Goal: Navigation & Orientation: Understand site structure

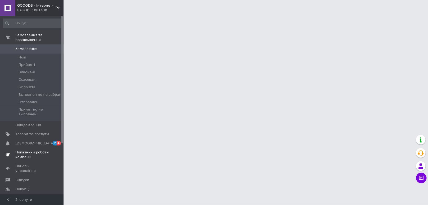
click at [32, 150] on span "Показники роботи компанії" at bounding box center [32, 155] width 34 height 10
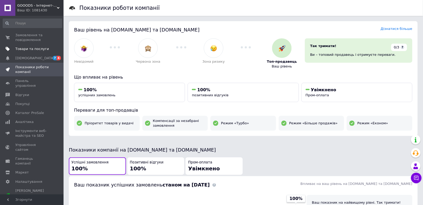
click at [27, 49] on span "Товари та послуги" at bounding box center [32, 49] width 34 height 5
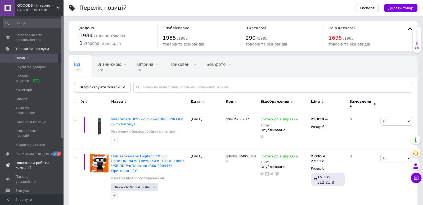
click at [38, 161] on span "Показники роботи компанії" at bounding box center [32, 166] width 34 height 10
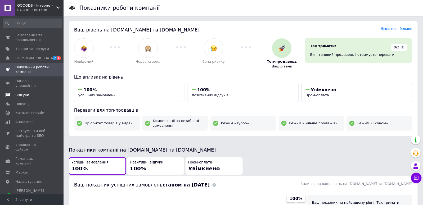
click at [23, 93] on span "Відгуки" at bounding box center [22, 95] width 14 height 5
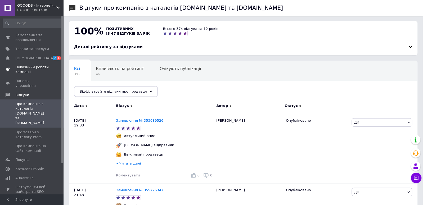
click at [32, 71] on span "Показники роботи компанії" at bounding box center [32, 70] width 34 height 10
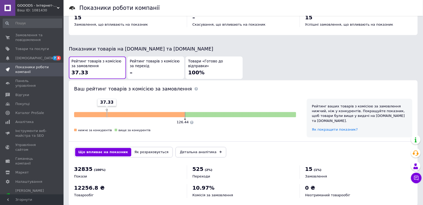
scroll to position [264, 0]
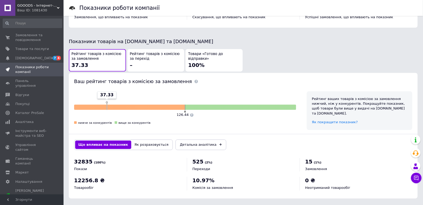
click at [44, 8] on div "Ваш ID: 1081430" at bounding box center [40, 10] width 46 height 5
click at [44, 8] on div "GOOODS - Інтернет-Магазин Товари для всіх Ваш ID: 1081430 Сайт GOOODS - Інтерне…" at bounding box center [32, 8] width 64 height 16
click at [54, 13] on div "GOOODS - Інтернет-Магазин Товари для всіх Ваш ID: 1081430" at bounding box center [39, 8] width 48 height 16
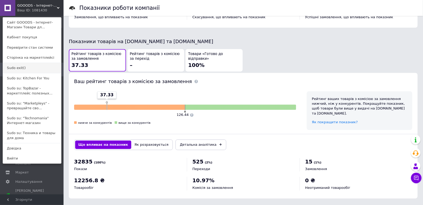
click at [33, 68] on link "Sudo exit()" at bounding box center [32, 68] width 58 height 10
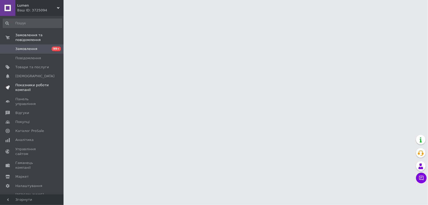
click at [30, 84] on span "Показники роботи компанії" at bounding box center [32, 88] width 34 height 10
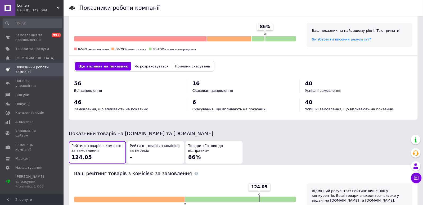
scroll to position [199, 0]
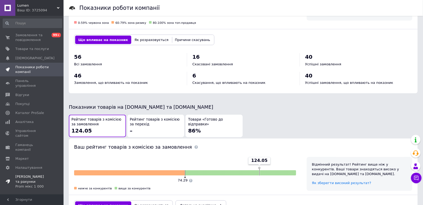
click at [31, 184] on div "Prom мікс 1 000" at bounding box center [32, 186] width 34 height 5
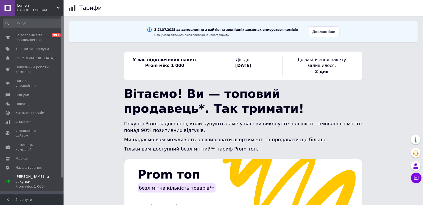
click at [50, 10] on div "Ваш ID: 3725094" at bounding box center [40, 10] width 46 height 5
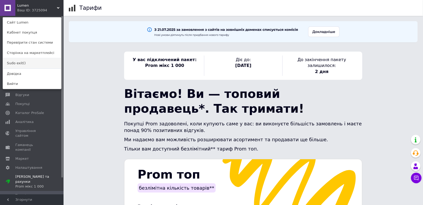
click at [11, 63] on link "Sudo exit()" at bounding box center [32, 63] width 58 height 10
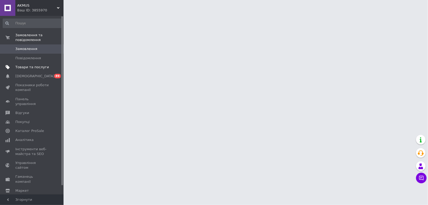
click at [33, 67] on span "Товари та послуги" at bounding box center [32, 67] width 34 height 5
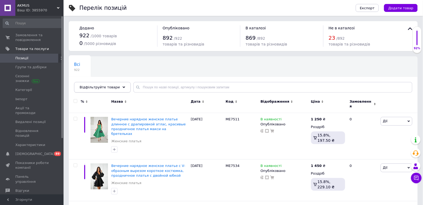
click at [119, 85] on div "Відфільтруйте товари" at bounding box center [102, 87] width 57 height 11
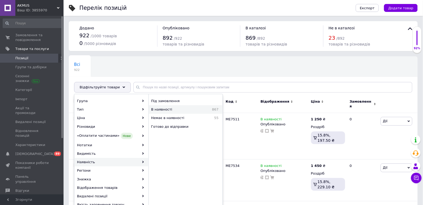
click at [166, 105] on div "В наявності 867" at bounding box center [186, 109] width 74 height 8
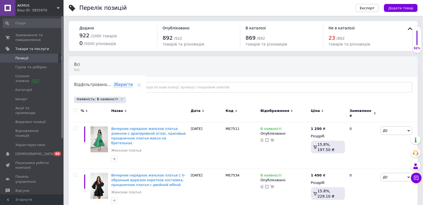
click at [120, 89] on div "Відфільтруйте товари" at bounding box center [102, 87] width 57 height 11
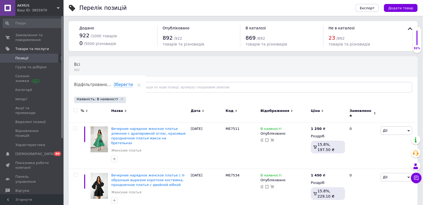
click at [104, 84] on div "Відфільтруйте товари" at bounding box center [102, 87] width 57 height 11
click at [114, 88] on span "Відфільтруйте товари" at bounding box center [100, 87] width 40 height 4
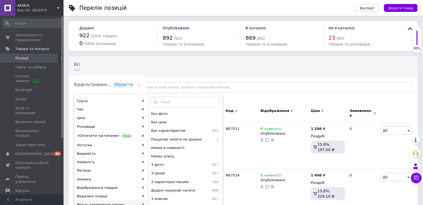
click at [114, 87] on span "Відфільтруйте товари" at bounding box center [100, 87] width 40 height 4
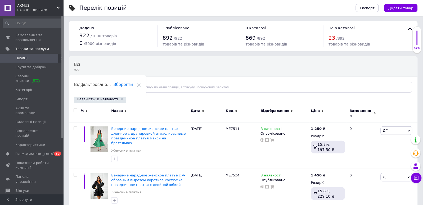
click at [114, 90] on div "Відфільтруйте товари" at bounding box center [102, 87] width 57 height 11
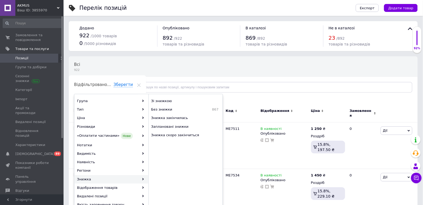
scroll to position [40, 0]
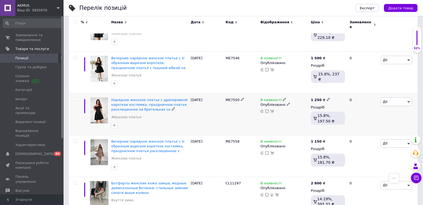
scroll to position [278, 0]
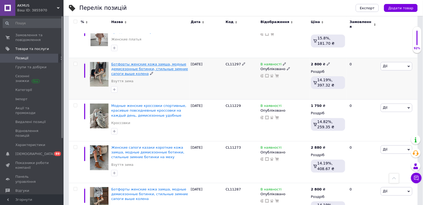
drag, startPoint x: 137, startPoint y: 60, endPoint x: 114, endPoint y: 61, distance: 23.1
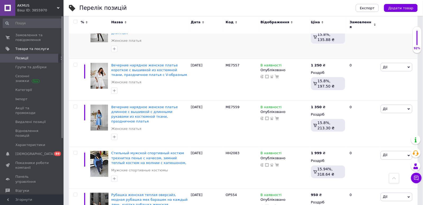
scroll to position [715, 0]
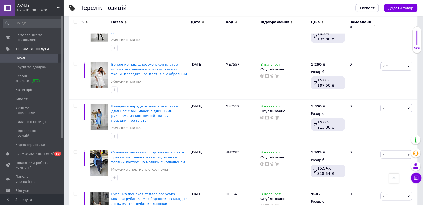
drag, startPoint x: 135, startPoint y: 39, endPoint x: 66, endPoint y: 81, distance: 79.9
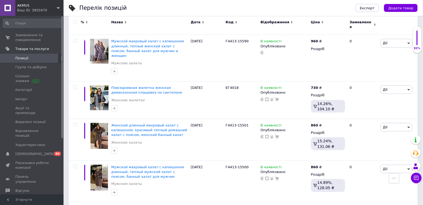
scroll to position [1470, 0]
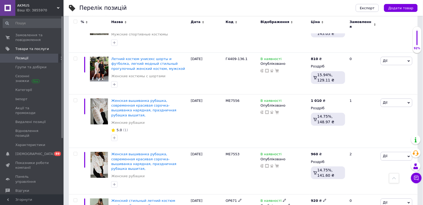
drag, startPoint x: 132, startPoint y: 126, endPoint x: 128, endPoint y: 169, distance: 42.8
drag, startPoint x: 128, startPoint y: 169, endPoint x: 115, endPoint y: 166, distance: 13.1
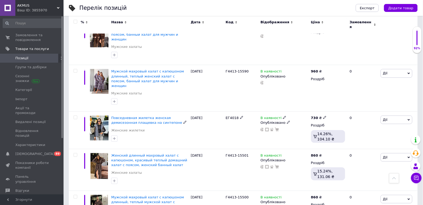
scroll to position [1073, 0]
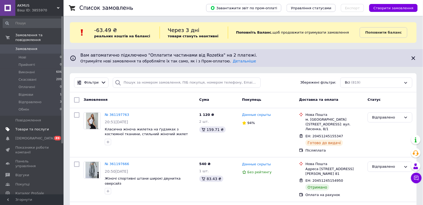
click at [28, 127] on span "Товари та послуги" at bounding box center [32, 129] width 34 height 5
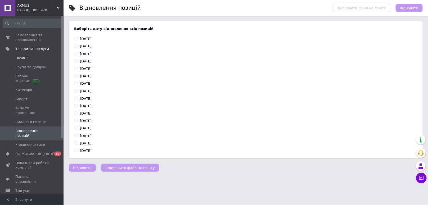
click at [30, 60] on span "Позиції" at bounding box center [32, 58] width 34 height 5
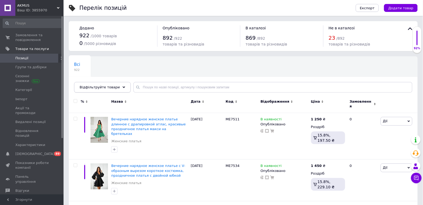
click at [122, 91] on div "Відфільтруйте товари" at bounding box center [102, 87] width 57 height 11
click at [112, 85] on div "Відфільтруйте товари" at bounding box center [102, 87] width 57 height 11
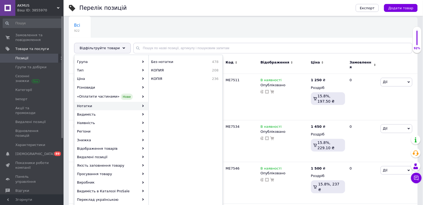
scroll to position [40, 0]
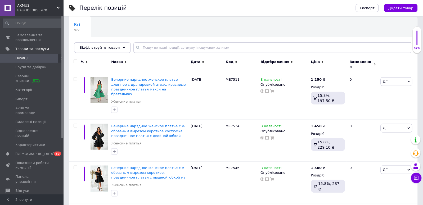
click at [126, 48] on div "Всі 922 Ok Відфільтровано... Зберегти" at bounding box center [243, 38] width 349 height 44
click at [123, 49] on div "Відфільтруйте товари" at bounding box center [102, 47] width 57 height 11
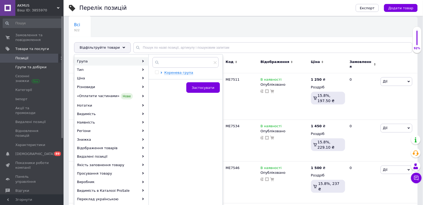
click at [39, 66] on span "Групи та добірки" at bounding box center [30, 67] width 31 height 5
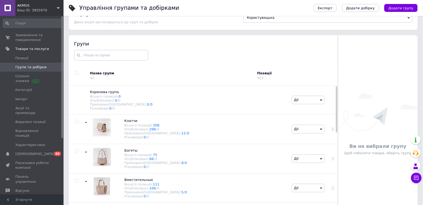
scroll to position [30, 0]
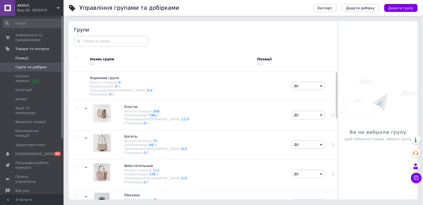
click at [24, 54] on link "Позиції" at bounding box center [32, 58] width 65 height 9
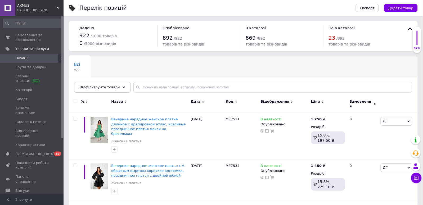
click at [123, 88] on icon at bounding box center [124, 87] width 3 height 3
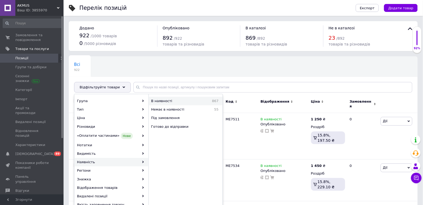
click span "В наявності"
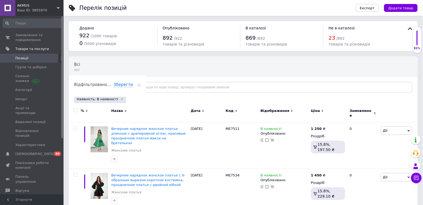
click div "Відфільтруйте товари"
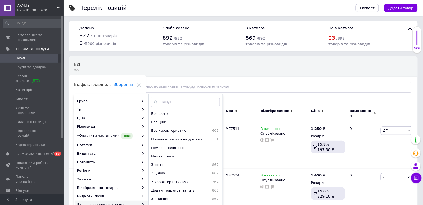
click div "Перелік позицій Експорт Додати товар Додано 922 / 1000 товарів 0 / 5000 різнови…"
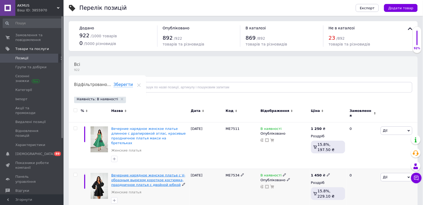
click span "Вечерние нарядное женское платье с V-образным вырезом короткое костюмка, праздн…"
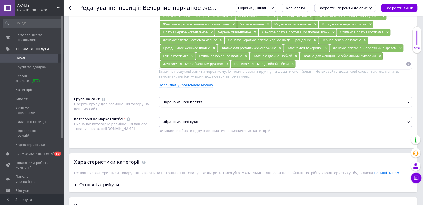
scroll to position [437, 0]
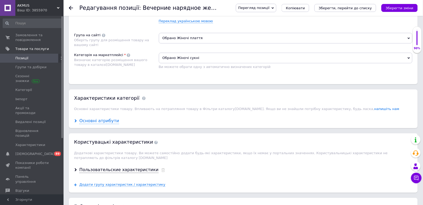
click div "Основні атрибути"
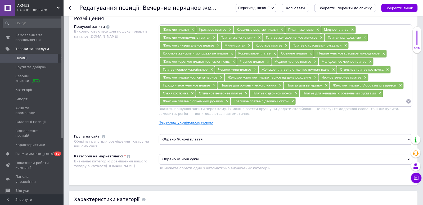
scroll to position [317, 0]
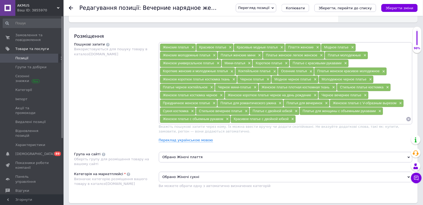
click div "Основна інформація Назва позиції (Російська) ✱ Вечерние нарядное женское платье…"
click span "AKMUS"
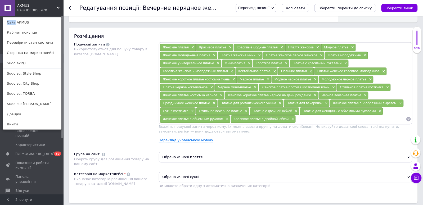
click div "AKMUS Ваш ID: 3855970 Сайт AKMUS Кабінет покупця Перевірити стан системи Сторін…"
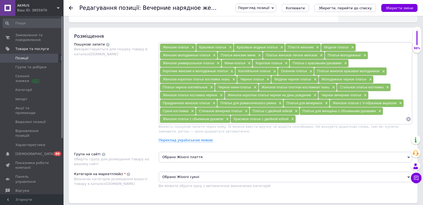
click span "AKMUS"
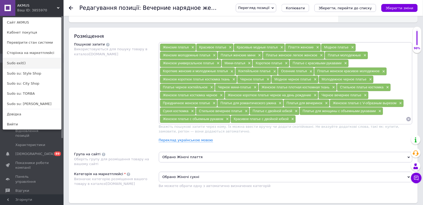
click link "Sudo exit()"
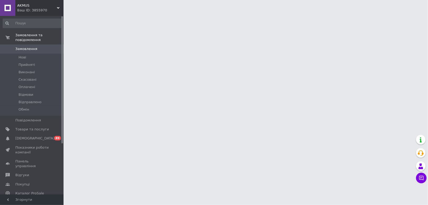
scroll to position [72, 0]
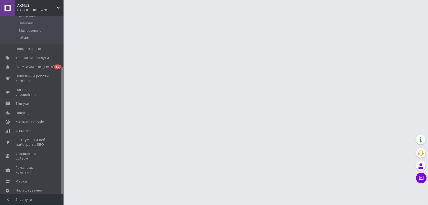
click at [23, 198] on span "Тарифи та рахунки Prom мікс 1 000" at bounding box center [32, 205] width 34 height 15
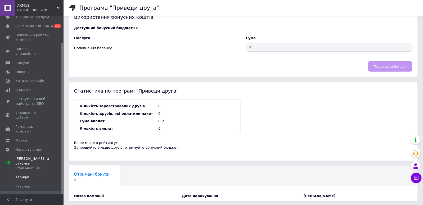
scroll to position [101, 0]
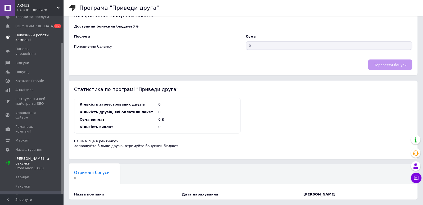
click at [26, 37] on span "Показники роботи компанії" at bounding box center [32, 38] width 34 height 10
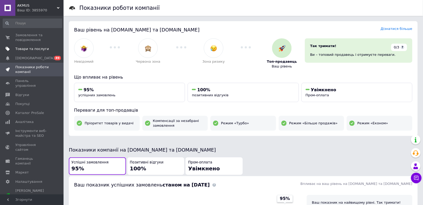
click at [30, 50] on span "Товари та послуги" at bounding box center [32, 49] width 34 height 5
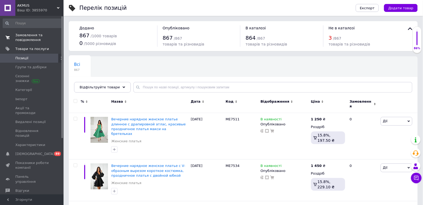
click at [31, 38] on span "Замовлення та повідомлення" at bounding box center [32, 38] width 34 height 10
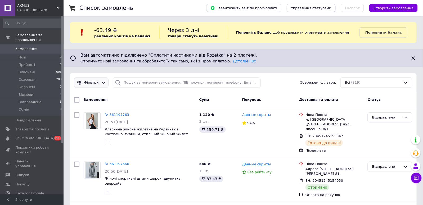
click at [102, 78] on div "Фільтри" at bounding box center [91, 83] width 34 height 10
click at [101, 79] on div "Фільтри" at bounding box center [91, 83] width 34 height 10
click at [102, 82] on icon at bounding box center [104, 83] width 4 height 2
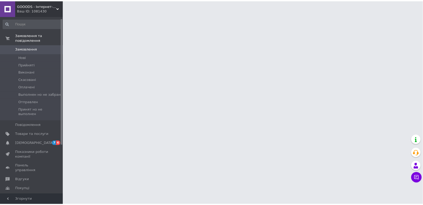
scroll to position [72, 0]
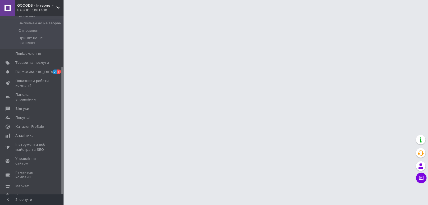
click at [30, 193] on span "Налаштування" at bounding box center [28, 195] width 27 height 5
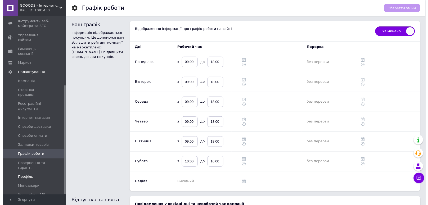
scroll to position [114, 0]
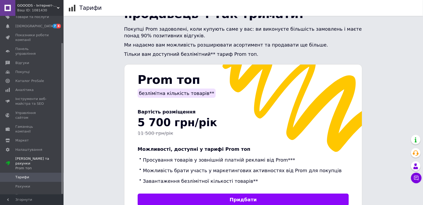
scroll to position [159, 0]
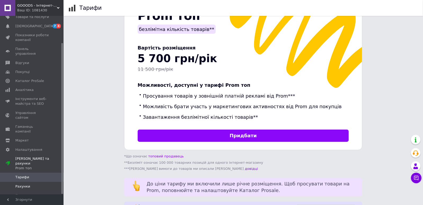
click at [17, 184] on span "Рахунки" at bounding box center [22, 186] width 15 height 5
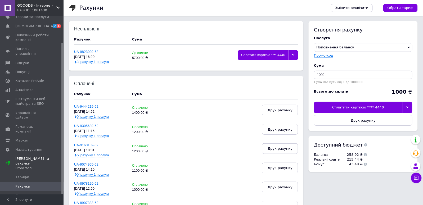
click at [294, 56] on icon at bounding box center [293, 55] width 2 height 2
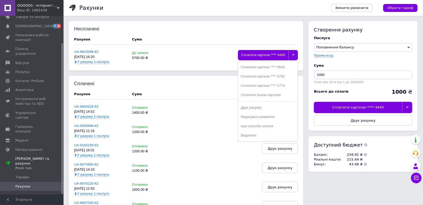
click at [304, 47] on div "Несплачені Рахунок Cума UA-9823099-62 [DATE] 16:20 У рахунку 1 послуга До сплат…" at bounding box center [187, 46] width 237 height 50
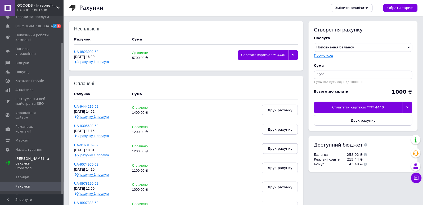
click at [58, 9] on icon at bounding box center [58, 8] width 3 height 3
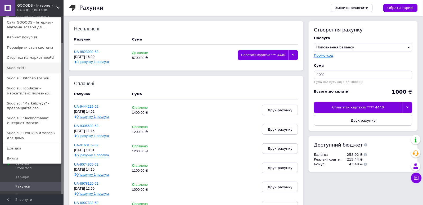
click at [25, 67] on link "Sudo exit()" at bounding box center [32, 68] width 58 height 10
click at [25, 70] on span "Покупці" at bounding box center [22, 72] width 14 height 5
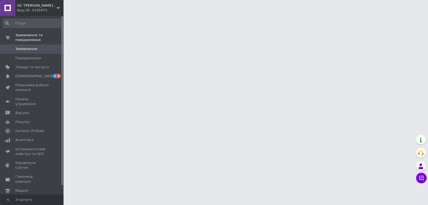
click at [30, 67] on span "Товари та послуги" at bounding box center [32, 67] width 34 height 5
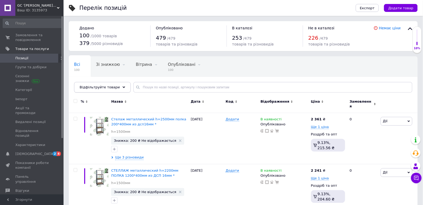
click at [123, 86] on icon at bounding box center [124, 87] width 3 height 3
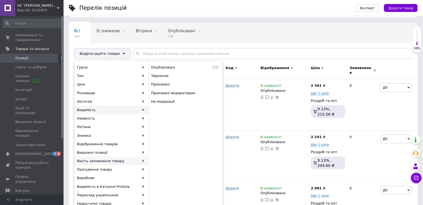
scroll to position [40, 0]
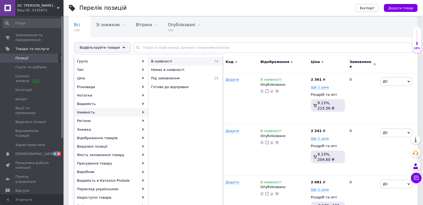
click at [180, 64] on span "В наявності" at bounding box center [176, 61] width 51 height 5
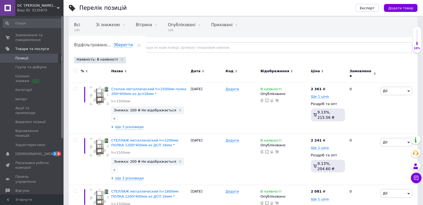
click at [123, 48] on icon at bounding box center [124, 47] width 3 height 3
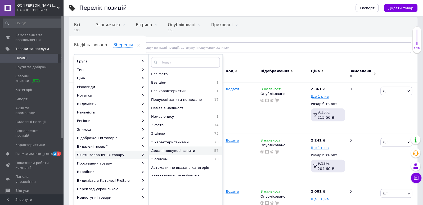
click at [177, 152] on span "Додані пошукові запити" at bounding box center [180, 151] width 58 height 5
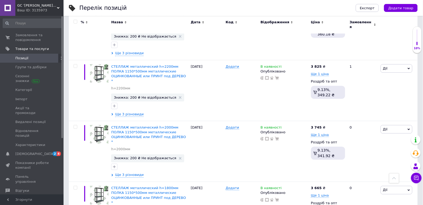
scroll to position [795, 0]
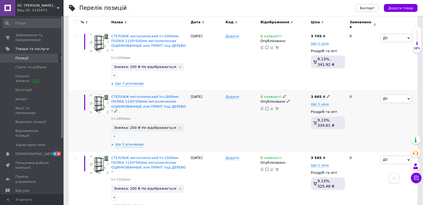
drag, startPoint x: 128, startPoint y: 84, endPoint x: 110, endPoint y: 88, distance: 17.9
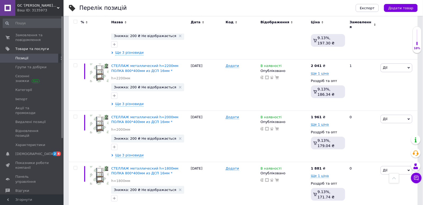
scroll to position [2947, 0]
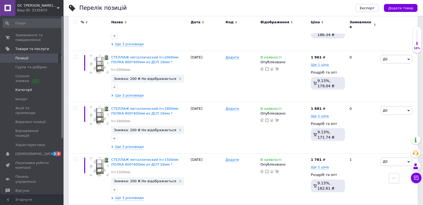
click at [21, 89] on span "Категорії" at bounding box center [23, 90] width 17 height 5
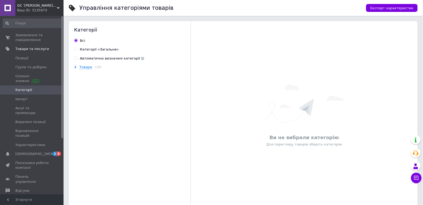
click at [102, 46] on div "Всi Категорії «Загальне» Автоматично визначені категорії" at bounding box center [130, 49] width 122 height 23
click at [93, 49] on div "Категорії «Загальне»" at bounding box center [99, 49] width 39 height 5
click at [78, 49] on input "Категорії «Загальне»" at bounding box center [75, 48] width 3 height 3
radio input "true"
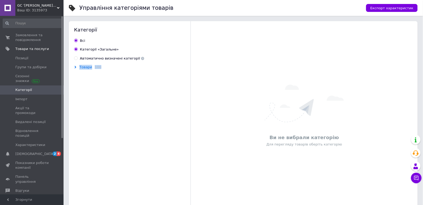
radio input "false"
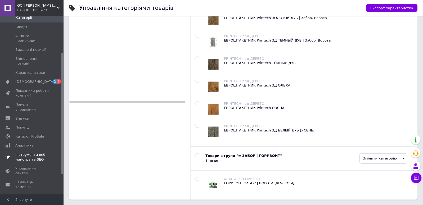
scroll to position [82, 0]
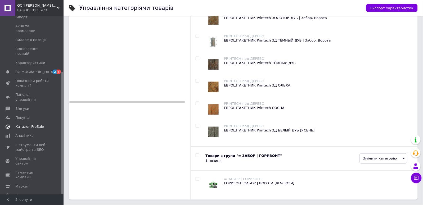
click at [31, 124] on span "Каталог ProSale" at bounding box center [29, 126] width 29 height 5
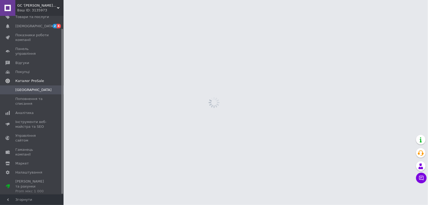
scroll to position [14, 0]
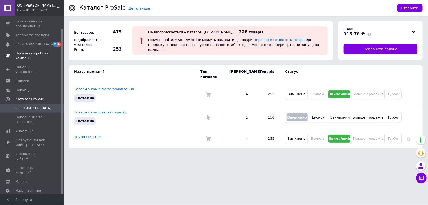
click at [28, 56] on span "Показники роботи компанії" at bounding box center [32, 56] width 34 height 10
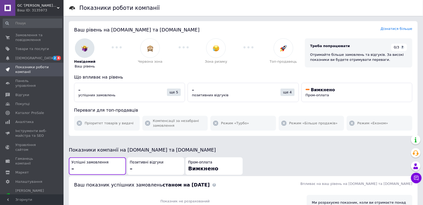
click at [50, 5] on span "GC '[PERSON_NAME] GROUP' | #FELIXGROUPua == [PERSON_NAME] + СЕРВІС" at bounding box center [37, 5] width 40 height 5
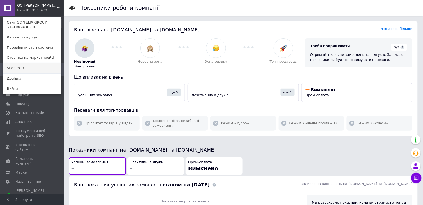
click at [14, 69] on link "Sudo exit()" at bounding box center [32, 68] width 58 height 10
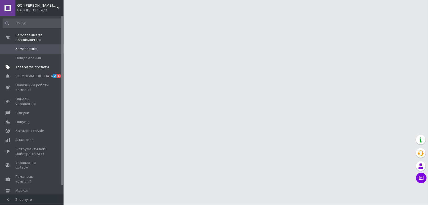
click at [33, 68] on span "Товари та послуги" at bounding box center [32, 67] width 34 height 5
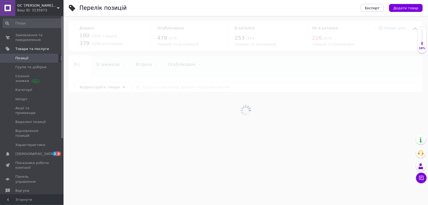
click at [115, 85] on div "Відфільтруйте товари" at bounding box center [102, 87] width 57 height 11
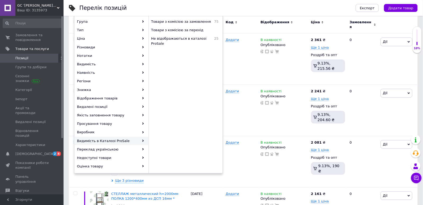
scroll to position [40, 0]
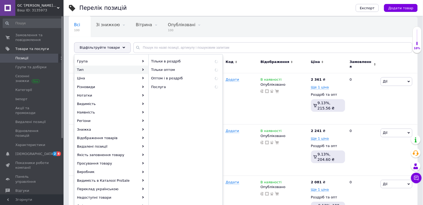
click at [54, 8] on div "Ваш ID: 3135973" at bounding box center [40, 10] width 46 height 5
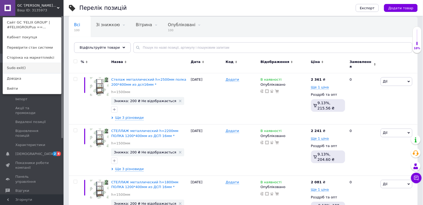
click at [25, 67] on link "Sudo exit()" at bounding box center [32, 68] width 58 height 10
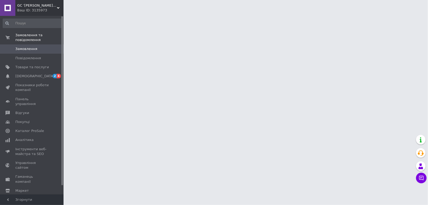
click at [52, 7] on span "GC '[PERSON_NAME] GROUP' | #FELIXGROUPua == [PERSON_NAME] + СЕРВІС" at bounding box center [37, 5] width 40 height 5
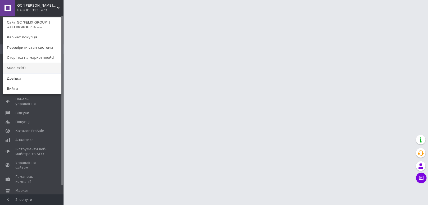
click at [15, 69] on link "Sudo exit()" at bounding box center [32, 68] width 58 height 10
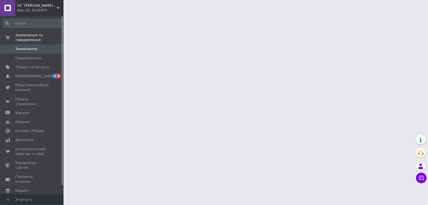
click at [15, 69] on span at bounding box center [7, 67] width 15 height 5
click at [27, 66] on span "Товари та послуги" at bounding box center [32, 67] width 34 height 5
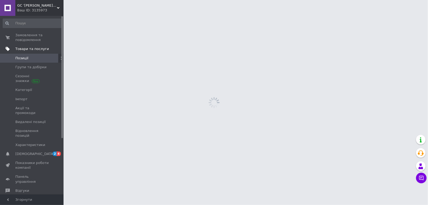
click at [27, 66] on span "Групи та добірки" at bounding box center [30, 67] width 31 height 5
click at [32, 55] on link "Позиції" at bounding box center [32, 58] width 65 height 9
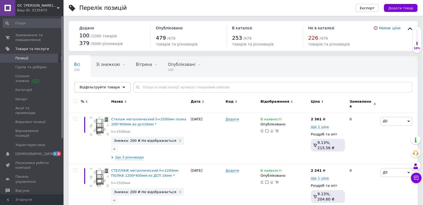
click at [123, 88] on icon at bounding box center [124, 87] width 3 height 3
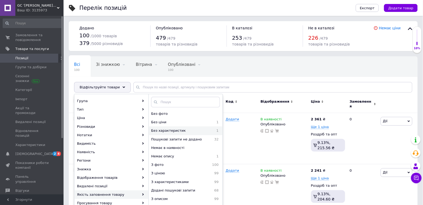
click at [178, 131] on span "Без характеристик" at bounding box center [180, 130] width 59 height 5
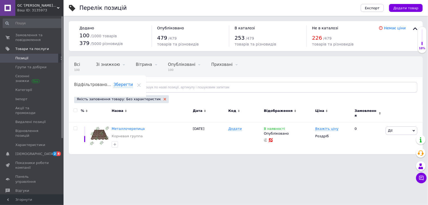
click at [164, 98] on icon at bounding box center [165, 99] width 3 height 3
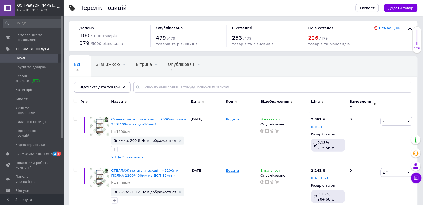
click at [123, 88] on icon at bounding box center [124, 87] width 3 height 3
click at [120, 89] on div "Відфільтруйте товари" at bounding box center [102, 87] width 57 height 11
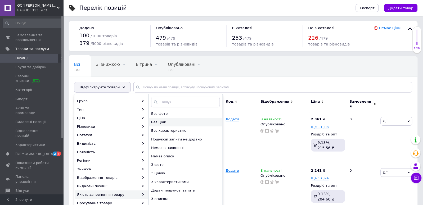
click at [163, 123] on span "Без ціни" at bounding box center [179, 122] width 57 height 5
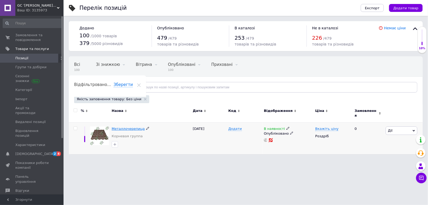
click at [132, 127] on span "Металлочерепица" at bounding box center [128, 129] width 33 height 4
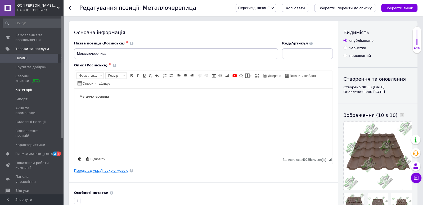
click at [26, 87] on link "Категорії" at bounding box center [32, 90] width 65 height 9
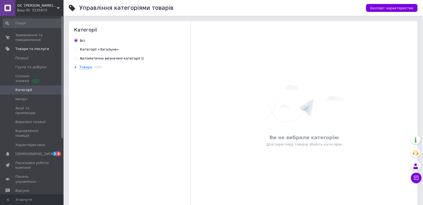
click at [88, 49] on div "Категорії «Загальне»" at bounding box center [99, 49] width 39 height 5
click at [78, 49] on input "Категорії «Загальне»" at bounding box center [75, 48] width 3 height 3
radio input "true"
radio input "false"
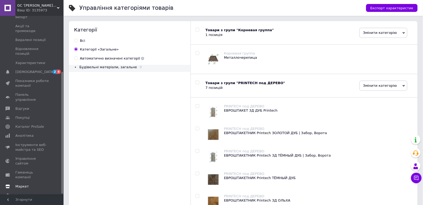
click at [29, 182] on link "Маркет" at bounding box center [32, 186] width 65 height 9
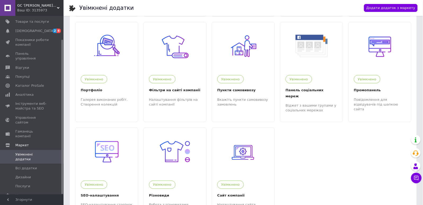
scroll to position [144, 0]
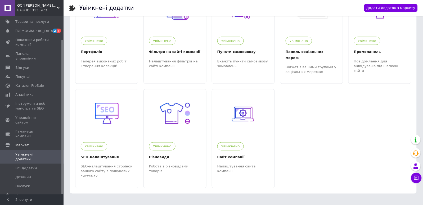
click at [35, 193] on span "Налаштування" at bounding box center [28, 195] width 27 height 5
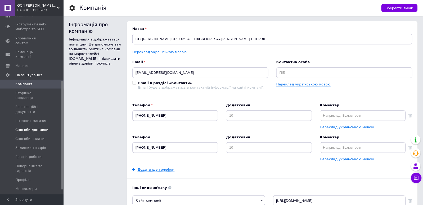
click at [32, 126] on link "Способи доставки" at bounding box center [32, 130] width 65 height 9
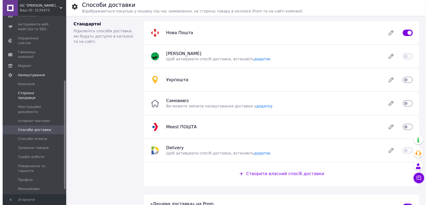
scroll to position [27, 0]
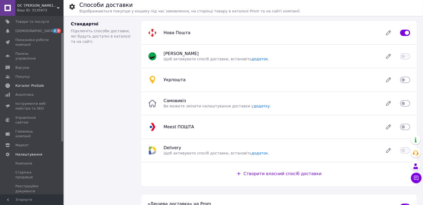
click at [39, 83] on link "Каталог ProSale" at bounding box center [32, 85] width 65 height 9
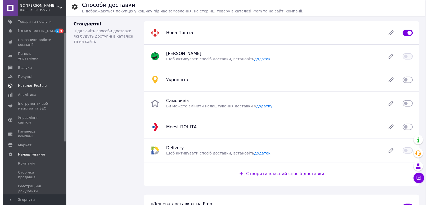
scroll to position [14, 0]
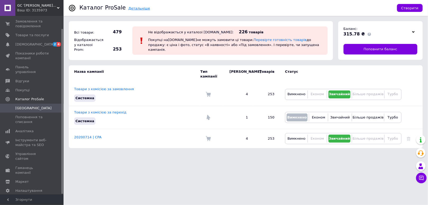
click at [135, 8] on link "Детальніше" at bounding box center [139, 8] width 22 height 4
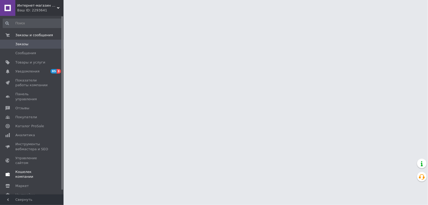
click at [33, 170] on span "Кошелек компании" at bounding box center [32, 175] width 34 height 10
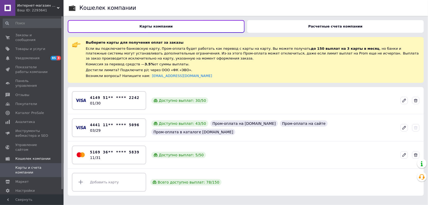
click at [318, 26] on b "Расчетные счета компании" at bounding box center [336, 26] width 54 height 4
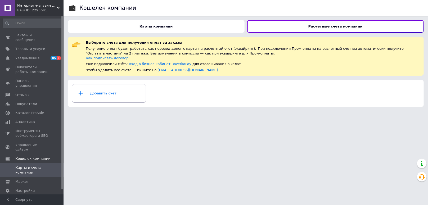
click at [52, 8] on div "Ваш ID: 2293641" at bounding box center [40, 10] width 46 height 5
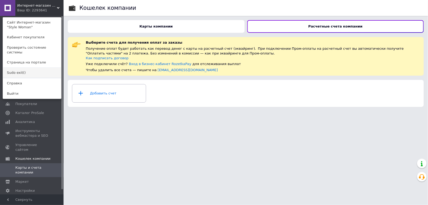
click at [17, 68] on link "Sudo exit()" at bounding box center [32, 73] width 58 height 10
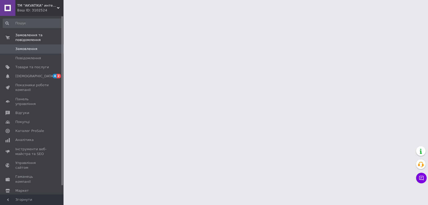
click at [34, 175] on span "Гаманець компанії" at bounding box center [32, 180] width 34 height 10
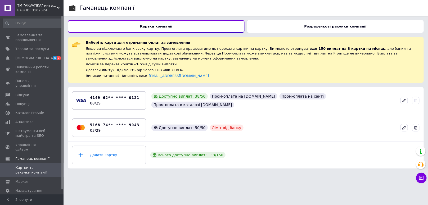
click at [308, 27] on div "Розрахункові рахунки компанії" at bounding box center [335, 26] width 177 height 13
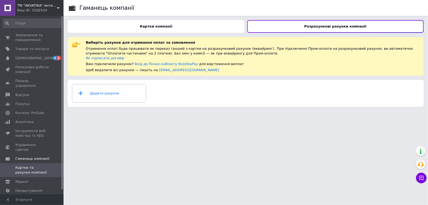
click at [51, 8] on div "Ваш ID: 3102524" at bounding box center [40, 10] width 46 height 5
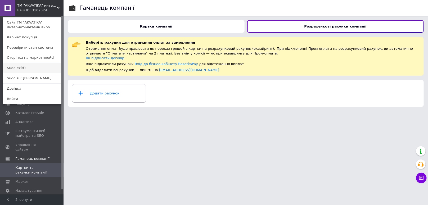
click at [19, 68] on link "Sudo exit()" at bounding box center [32, 68] width 58 height 10
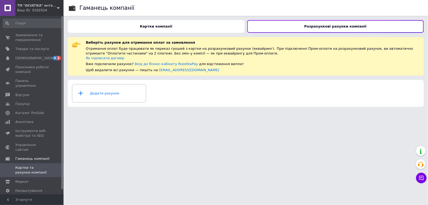
click at [19, 68] on span "Показники роботи компанії" at bounding box center [32, 70] width 34 height 10
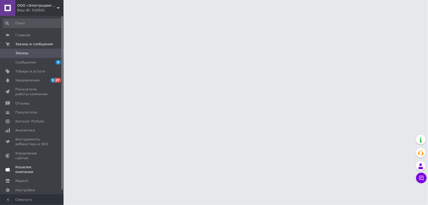
click at [37, 165] on span "Кошелек компании" at bounding box center [32, 170] width 34 height 10
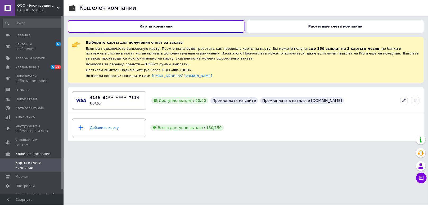
click at [307, 21] on div "Расчетные счета компании" at bounding box center [335, 26] width 177 height 13
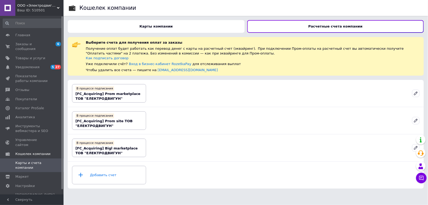
click at [53, 6] on span "ООО «Электродвигатель» — промышленное оборудование: электродвигатели, редукторы…" at bounding box center [37, 5] width 40 height 5
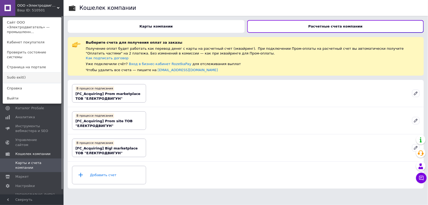
click at [14, 73] on link "Sudo exit()" at bounding box center [32, 78] width 58 height 10
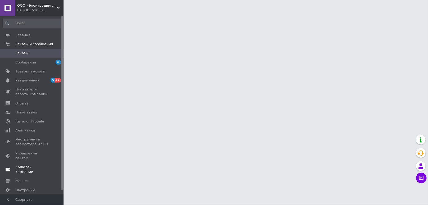
click at [37, 165] on span "Кошелек компании" at bounding box center [32, 170] width 34 height 10
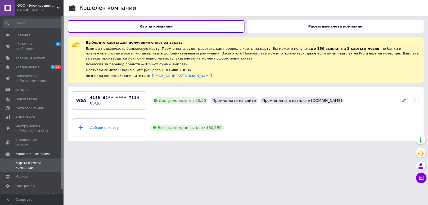
click at [316, 21] on div "Расчетные счета компании" at bounding box center [335, 26] width 177 height 13
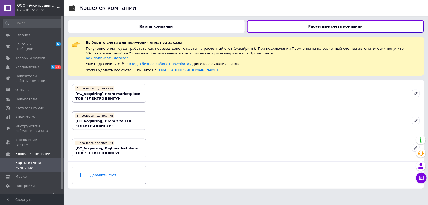
click at [253, 11] on div "Кошелек компании" at bounding box center [250, 8] width 343 height 16
drag, startPoint x: 130, startPoint y: 94, endPoint x: 138, endPoint y: 97, distance: 8.7
click at [138, 97] on div "В процессе подписания [FC_Acquiring] Prom marketplace ТОВ "ЕЛЕКТРОДВИГУН"" at bounding box center [108, 94] width 67 height 16
copy b "ТОВ "ЕЛЕКТРОДВИГУН""
click at [54, 8] on div "Ваш ID: 510501" at bounding box center [40, 10] width 46 height 5
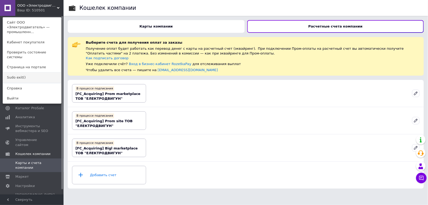
click at [21, 73] on link "Sudo exit()" at bounding box center [32, 78] width 58 height 10
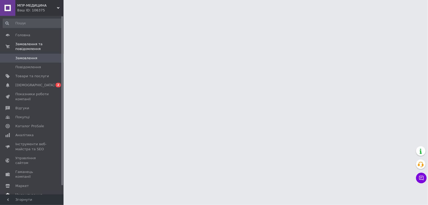
click at [29, 193] on span "Налаштування" at bounding box center [28, 195] width 27 height 5
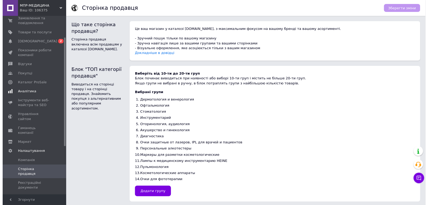
scroll to position [40, 0]
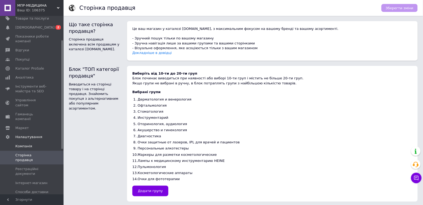
click at [23, 144] on span "Компанія" at bounding box center [23, 146] width 17 height 5
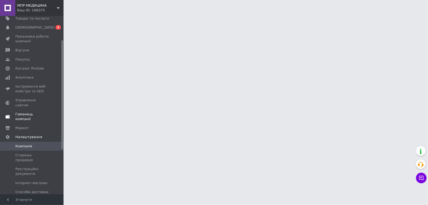
click at [31, 112] on span "Гаманець компанії" at bounding box center [32, 117] width 34 height 10
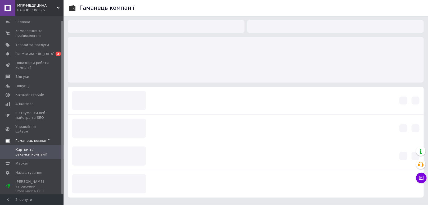
scroll to position [5, 0]
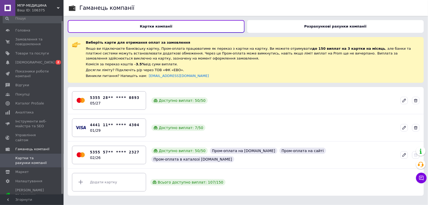
click at [314, 26] on b "Розрахункові рахунки компанії" at bounding box center [336, 26] width 62 height 4
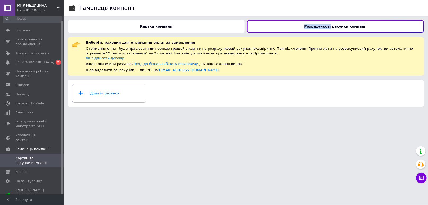
click at [58, 9] on div "Ваш ID: 106375" at bounding box center [40, 10] width 46 height 5
click at [58, 9] on div "МПР-МЕДИЦИНА Ваш ID: 106375 Сайт МПР-МЕДИЦИНА Кабінет покупця Перевірити стан с…" at bounding box center [32, 8] width 64 height 16
click at [55, 8] on div "Ваш ID: 106375" at bounding box center [40, 10] width 46 height 5
click at [55, 8] on div "МПР-МЕДИЦИНА Ваш ID: 106375 Сайт МПР-МЕДИЦИНА Кабінет покупця Перевірити стан с…" at bounding box center [32, 8] width 64 height 16
click at [48, 10] on div "Ваш ID: 106375" at bounding box center [40, 10] width 46 height 5
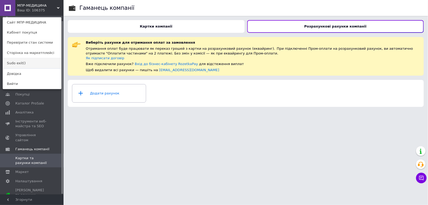
click at [16, 61] on link "Sudo exit()" at bounding box center [32, 63] width 58 height 10
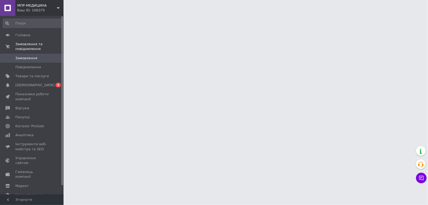
click at [59, 7] on icon at bounding box center [58, 8] width 3 height 3
click at [59, 5] on div "МПР-МЕДИЦИНА Ваш ID: 106375" at bounding box center [39, 8] width 48 height 16
click at [59, 5] on div "МПР-МЕДИЦИНА Ваш ID: 106375 Сайт МПР-МЕДИЦИНА Кабінет покупця Перевірити стан с…" at bounding box center [32, 8] width 64 height 16
click at [59, 5] on div "МПР-МЕДИЦИНА Ваш ID: 106375" at bounding box center [39, 8] width 48 height 16
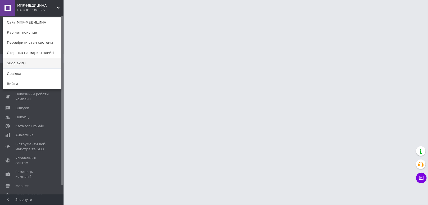
click at [15, 64] on link "Sudo exit()" at bounding box center [32, 63] width 58 height 10
click at [15, 64] on link "Повідомлення 0" at bounding box center [32, 67] width 65 height 9
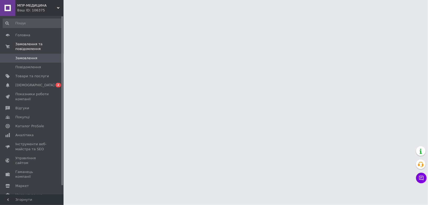
click at [47, 4] on span "МПР-МЕДИЦИНА" at bounding box center [37, 5] width 40 height 5
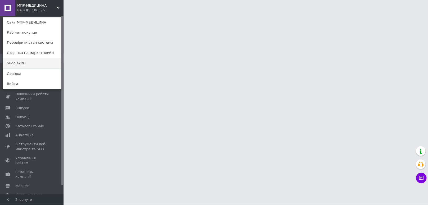
click at [23, 63] on link "Sudo exit()" at bounding box center [32, 63] width 58 height 10
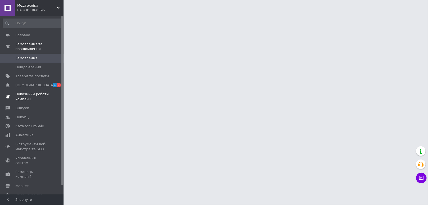
click at [39, 98] on span "Показники роботи компанії" at bounding box center [32, 97] width 34 height 10
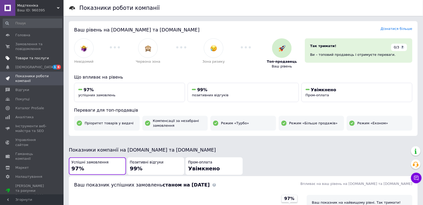
click at [31, 55] on link "Товари та послуги" at bounding box center [32, 58] width 65 height 9
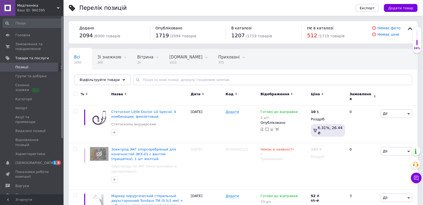
click at [57, 8] on icon at bounding box center [58, 8] width 3 height 3
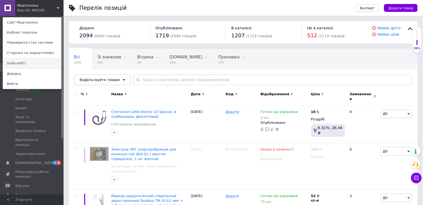
click at [27, 65] on link "Sudo exit()" at bounding box center [32, 63] width 58 height 10
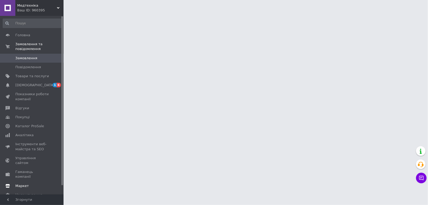
scroll to position [9, 0]
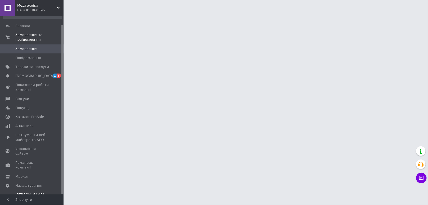
click at [33, 202] on div "Prom мікс 6 000" at bounding box center [32, 204] width 34 height 5
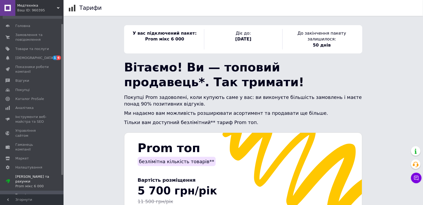
click at [55, 7] on span "Медтехніка" at bounding box center [37, 5] width 40 height 5
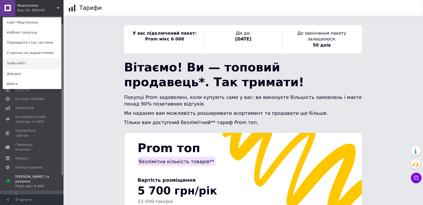
click at [20, 65] on link "Sudo exit()" at bounding box center [32, 63] width 58 height 10
click at [20, 65] on span "Показники роботи компанії" at bounding box center [32, 70] width 34 height 10
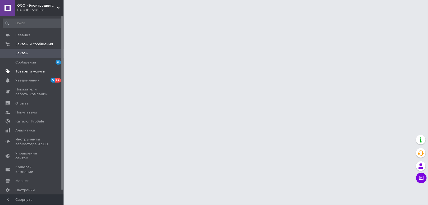
click at [27, 71] on span "Товары и услуги" at bounding box center [30, 71] width 30 height 5
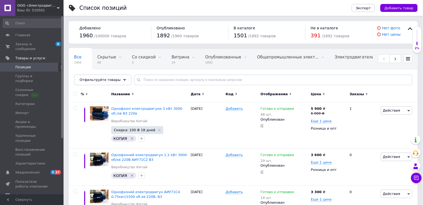
click at [51, 6] on span "ООО «Электродвигатель» — промышленное оборудование: электродвигатели, редукторы…" at bounding box center [37, 5] width 40 height 5
click at [37, 6] on span "ООО «Электродвигатель» — промышленное оборудование: электродвигатели, редукторы…" at bounding box center [37, 5] width 40 height 5
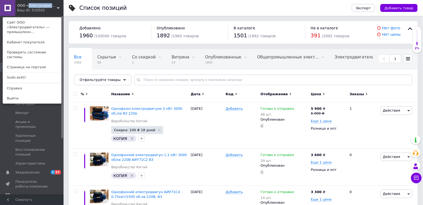
click at [37, 6] on span "ООО «Электродвигатель» — промышленное оборудование: электродвигатели, редукторы…" at bounding box center [37, 5] width 40 height 5
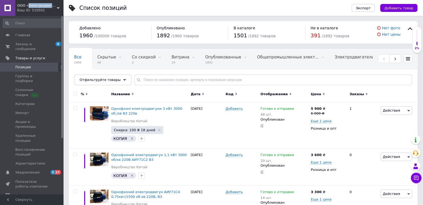
click at [51, 7] on span "ООО «Электродвигатель» — промышленное оборудование: электродвигатели, редукторы…" at bounding box center [37, 5] width 40 height 5
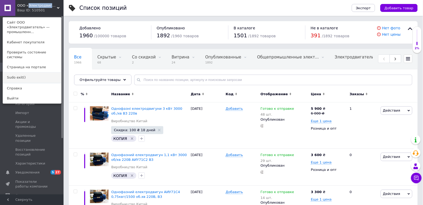
click at [14, 73] on link "Sudo exit()" at bounding box center [32, 78] width 58 height 10
click at [14, 72] on link "Группы и подборки" at bounding box center [32, 79] width 65 height 14
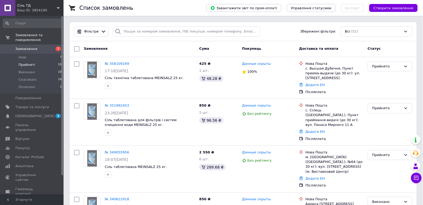
click at [21, 66] on span "Прийняті" at bounding box center [27, 65] width 16 height 5
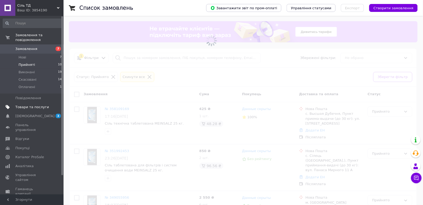
click at [30, 105] on span "Товари та послуги" at bounding box center [32, 107] width 34 height 5
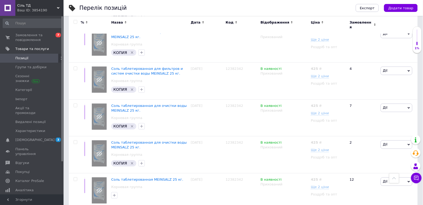
scroll to position [233, 0]
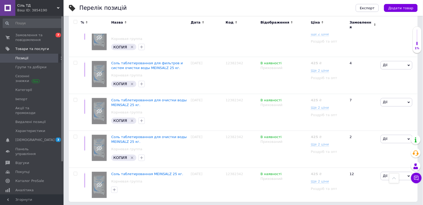
click at [61, 11] on div "Ваш ID: 3854190" at bounding box center [40, 10] width 46 height 5
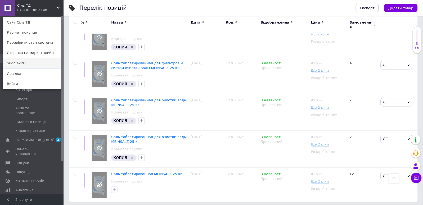
click at [19, 64] on link "Sudo exit()" at bounding box center [32, 63] width 58 height 10
